Goal: Check status: Check status

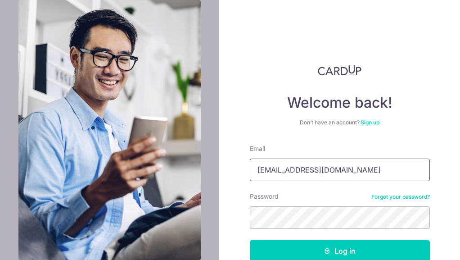
drag, startPoint x: 404, startPoint y: 167, endPoint x: 226, endPoint y: 162, distance: 177.3
click at [226, 162] on div "Welcome back! Don’t have an account? Sign up Email [EMAIL_ADDRESS][DOMAIN_NAME]…" at bounding box center [339, 130] width 241 height 260
paste input "finance.parlourgroup"
type input "[EMAIL_ADDRESS][DOMAIN_NAME]"
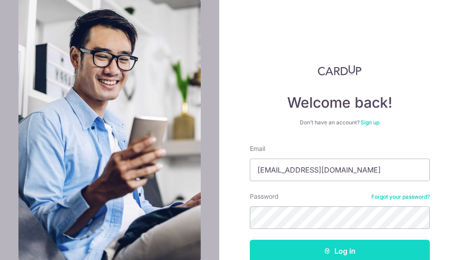
click at [274, 253] on button "Log in" at bounding box center [340, 250] width 180 height 22
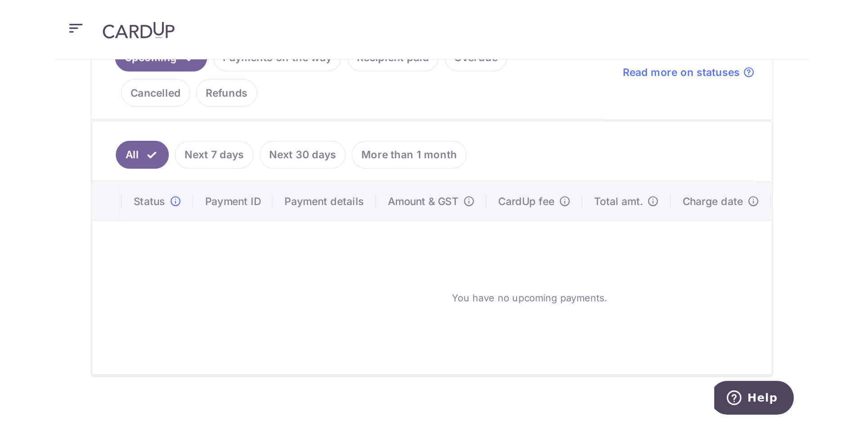
scroll to position [14, 0]
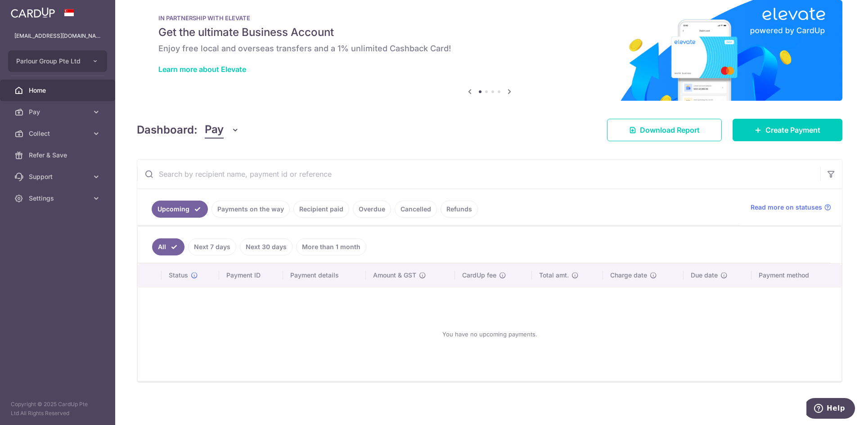
click at [419, 211] on link "Cancelled" at bounding box center [416, 209] width 42 height 17
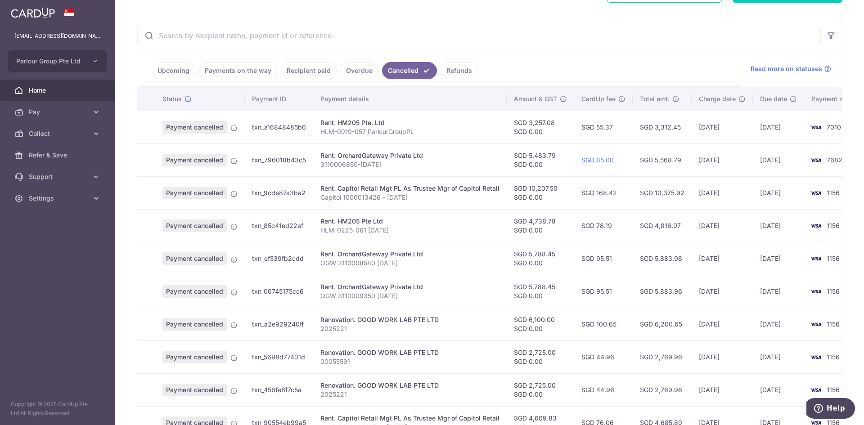
scroll to position [147, 0]
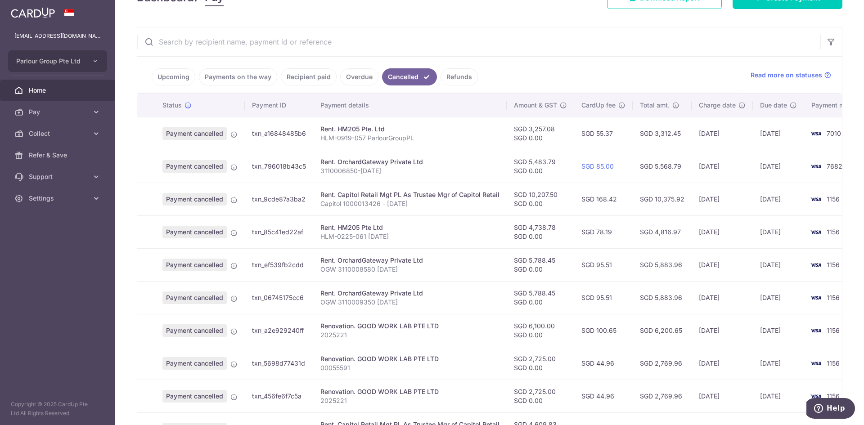
click at [302, 78] on link "Recipient paid" at bounding box center [309, 76] width 56 height 17
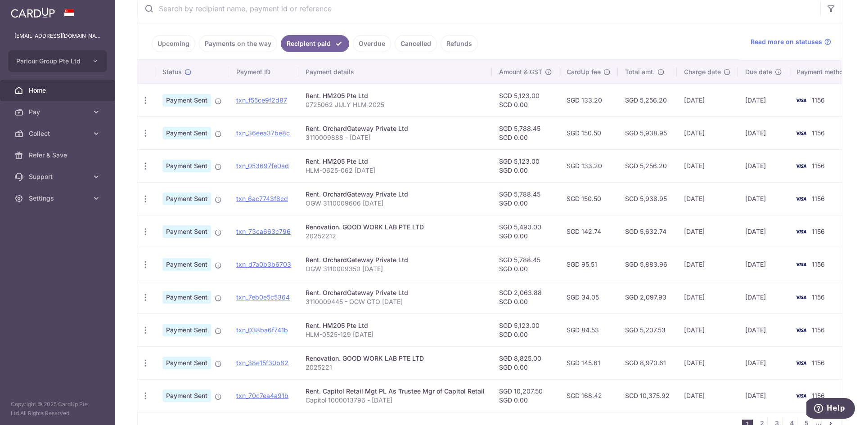
scroll to position [0, 0]
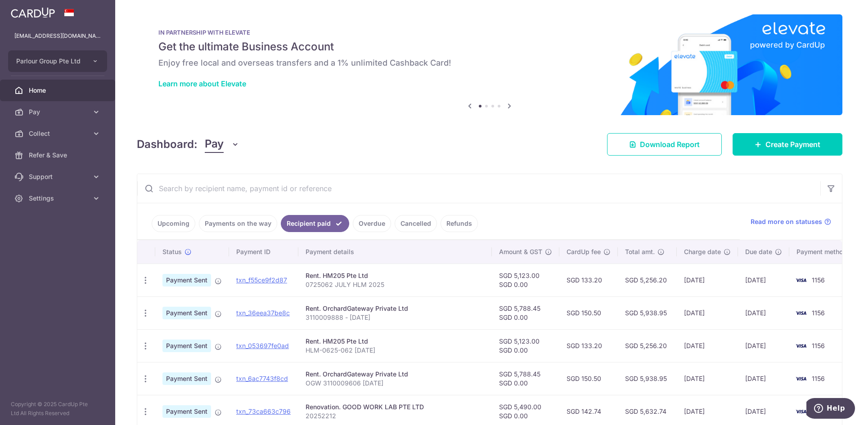
click at [244, 223] on link "Payments on the way" at bounding box center [238, 223] width 78 height 17
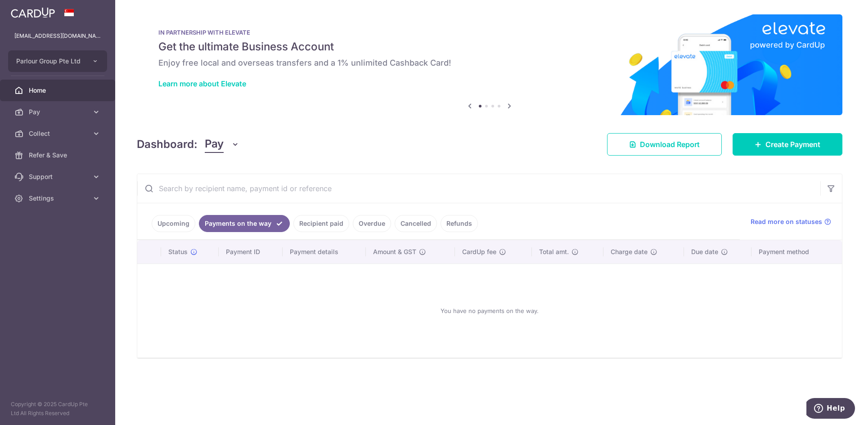
click at [167, 221] on link "Upcoming" at bounding box center [174, 223] width 44 height 17
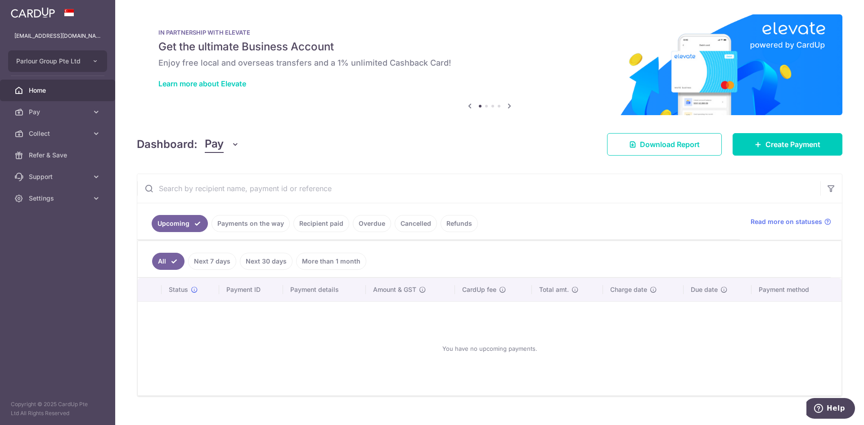
click at [456, 224] on link "Refunds" at bounding box center [458, 223] width 37 height 17
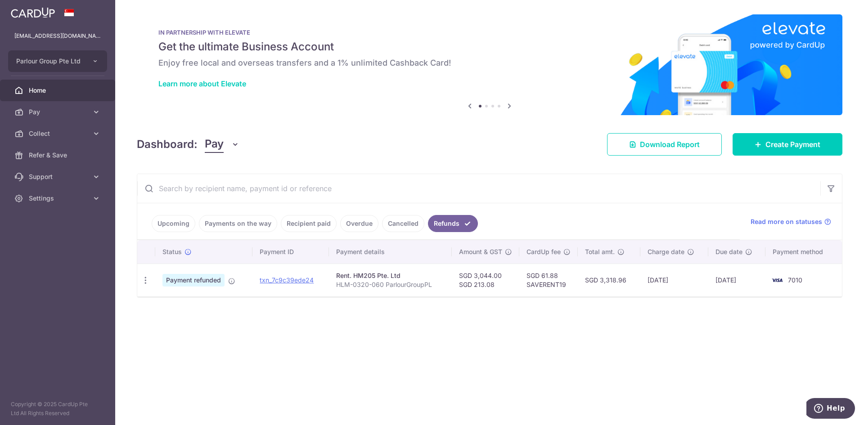
click at [360, 223] on link "Overdue" at bounding box center [359, 223] width 38 height 17
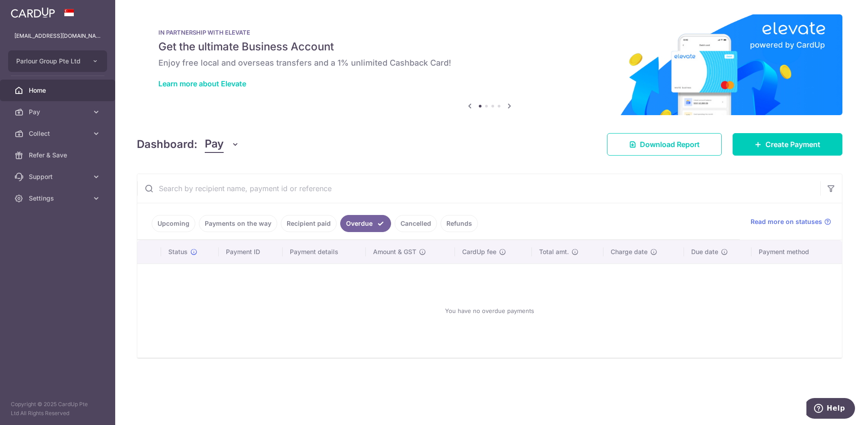
click at [414, 223] on link "Cancelled" at bounding box center [416, 223] width 42 height 17
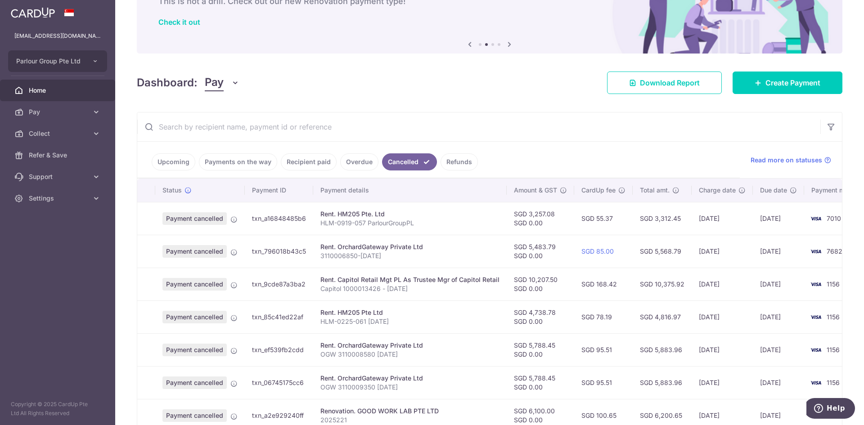
scroll to position [12, 0]
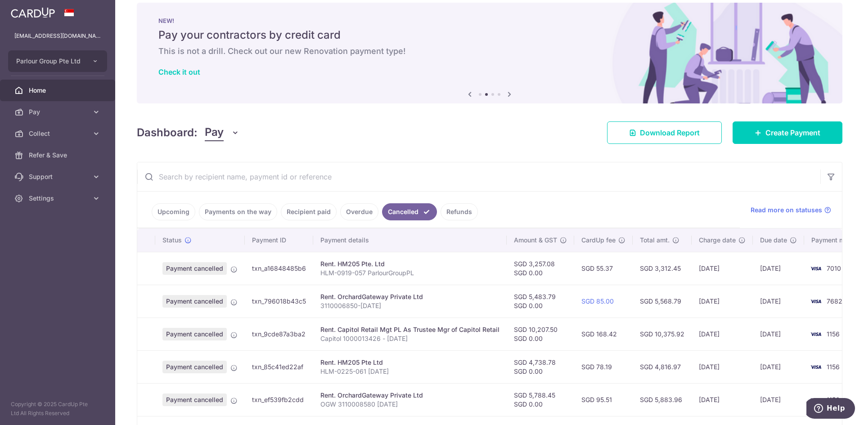
click at [251, 213] on link "Payments on the way" at bounding box center [238, 211] width 78 height 17
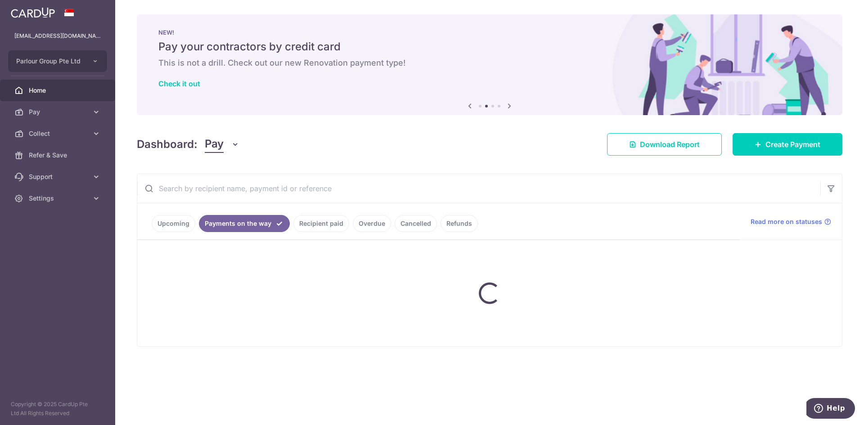
scroll to position [0, 0]
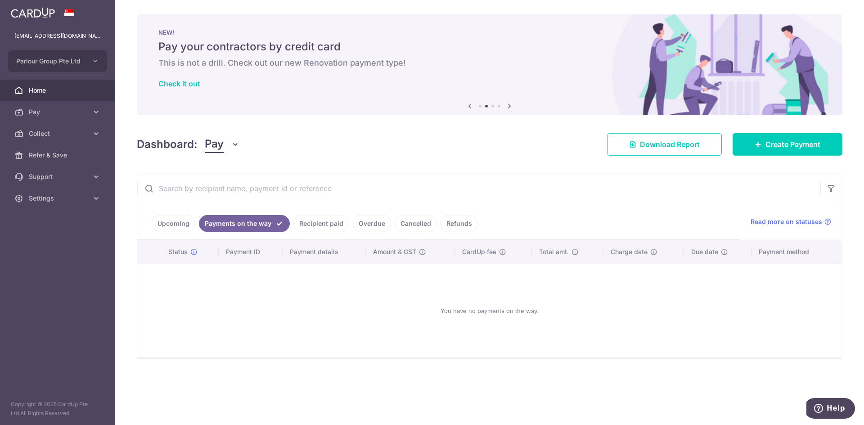
click at [171, 217] on link "Upcoming" at bounding box center [174, 223] width 44 height 17
